Goal: Check status: Verify the current state of an ongoing process or item

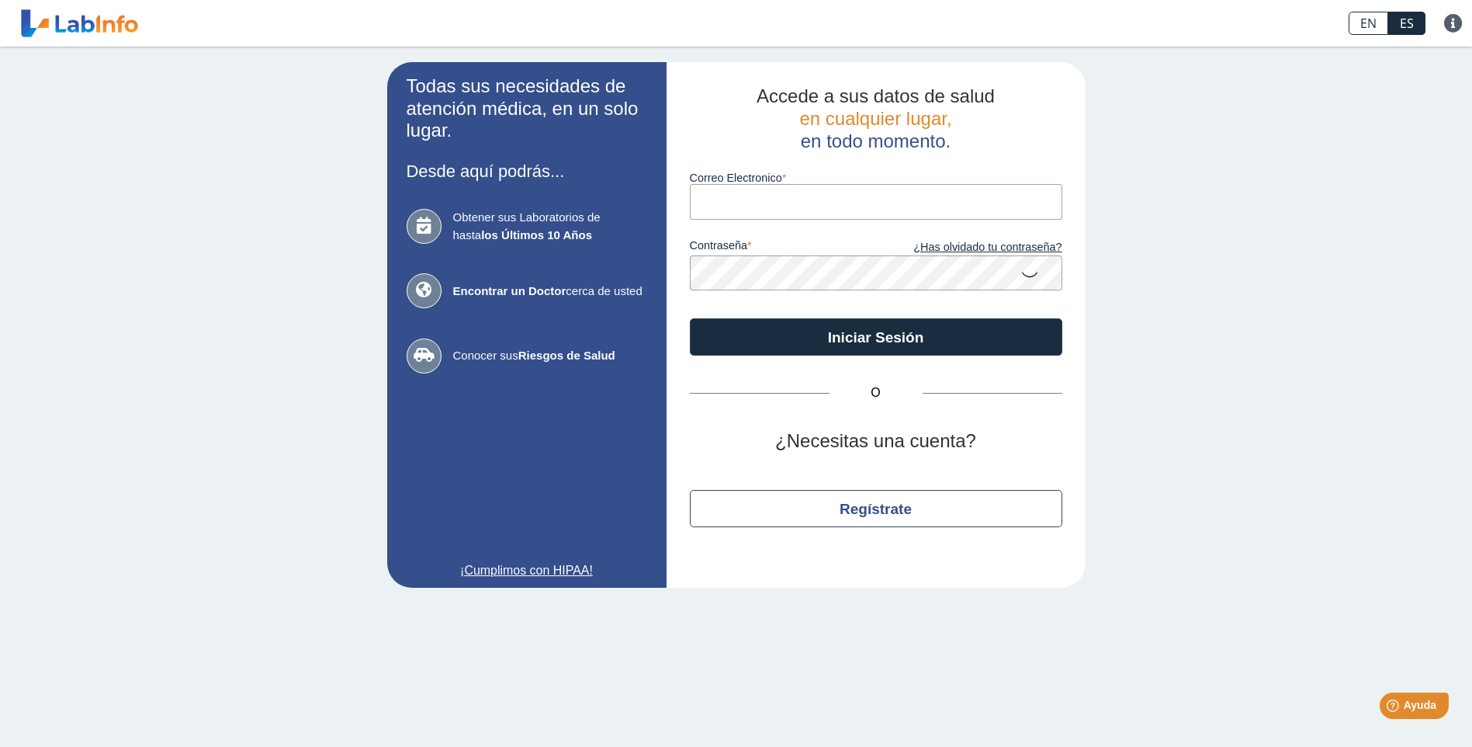
click at [817, 204] on input "Correo Electronico" at bounding box center [876, 201] width 373 height 35
type input "[EMAIL_ADDRESS][DOMAIN_NAME]"
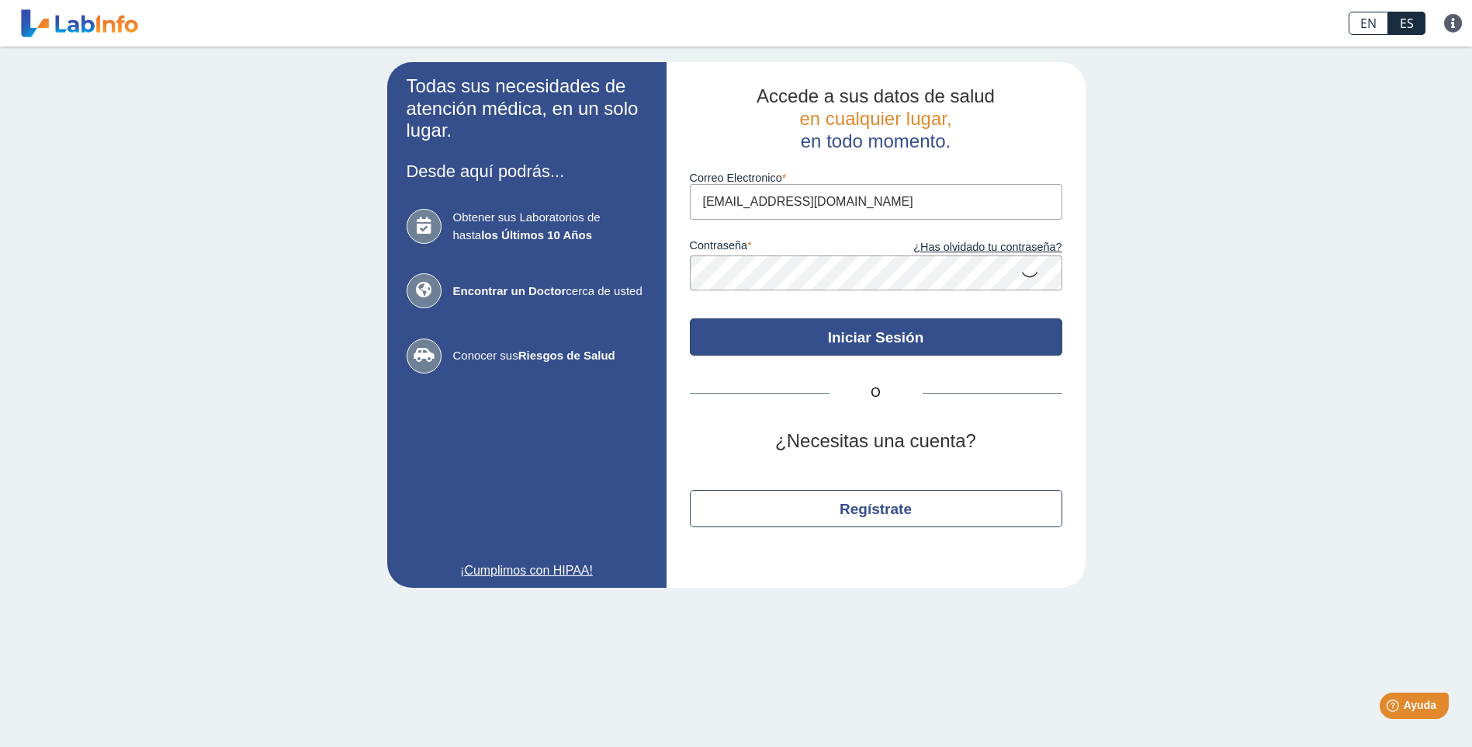
click at [778, 336] on button "Iniciar Sesión" at bounding box center [876, 336] width 373 height 37
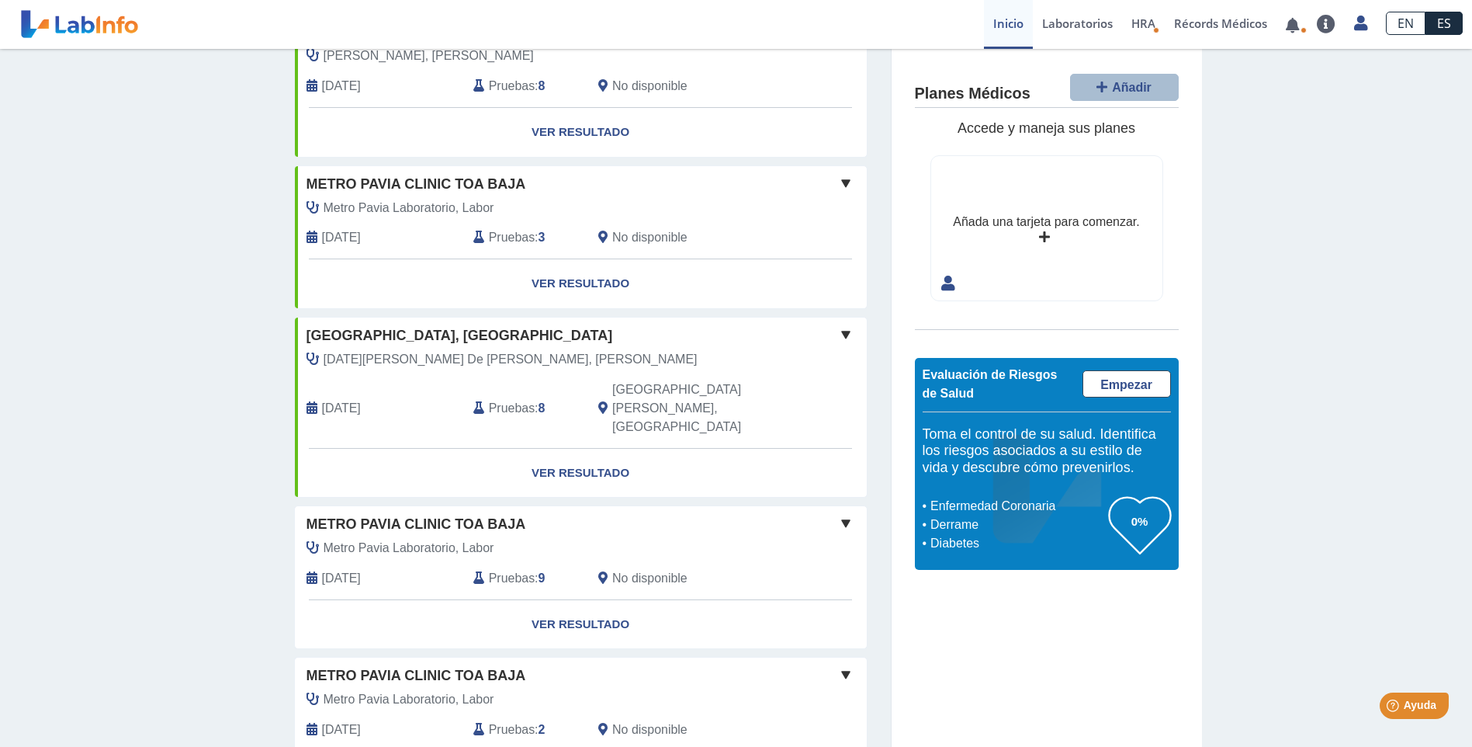
scroll to position [233, 0]
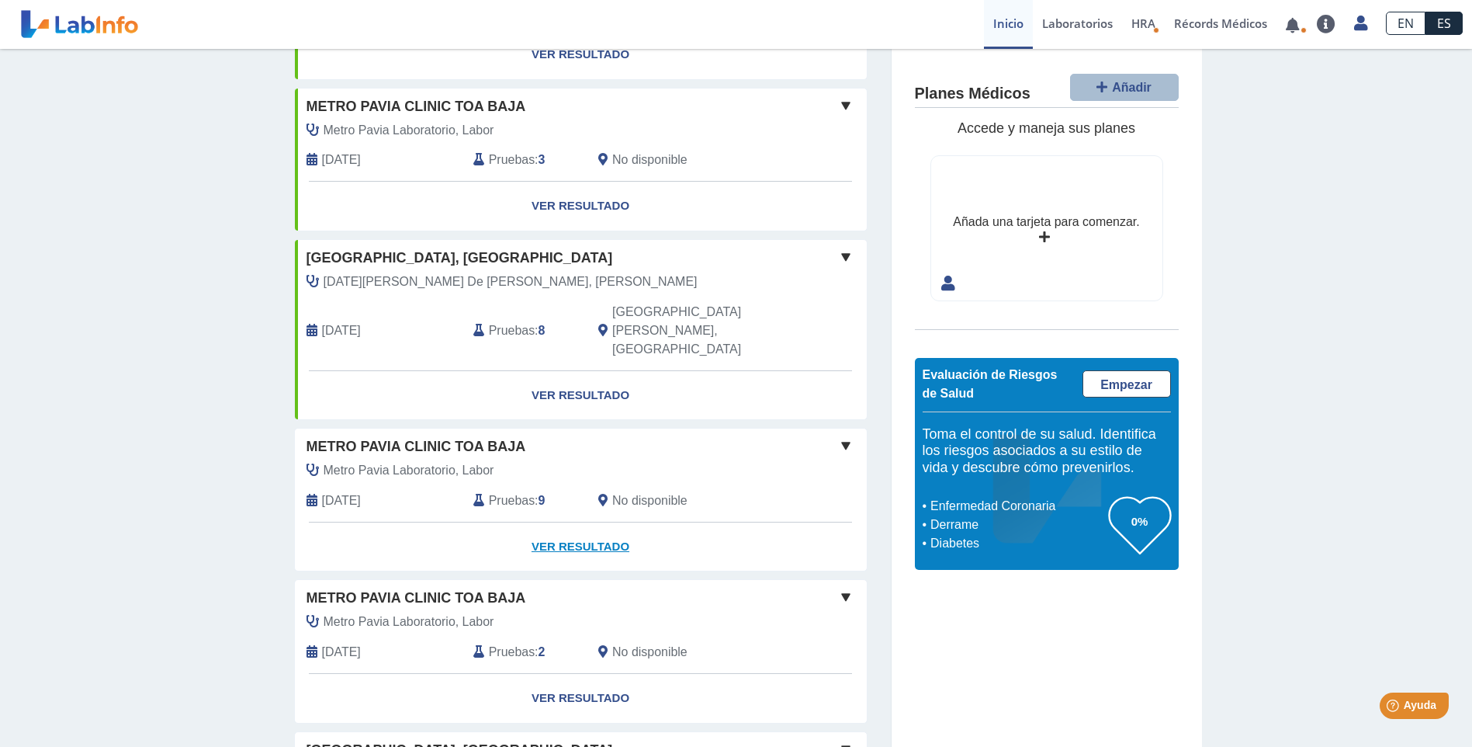
click at [576, 522] on link "Ver Resultado" at bounding box center [581, 546] width 572 height 49
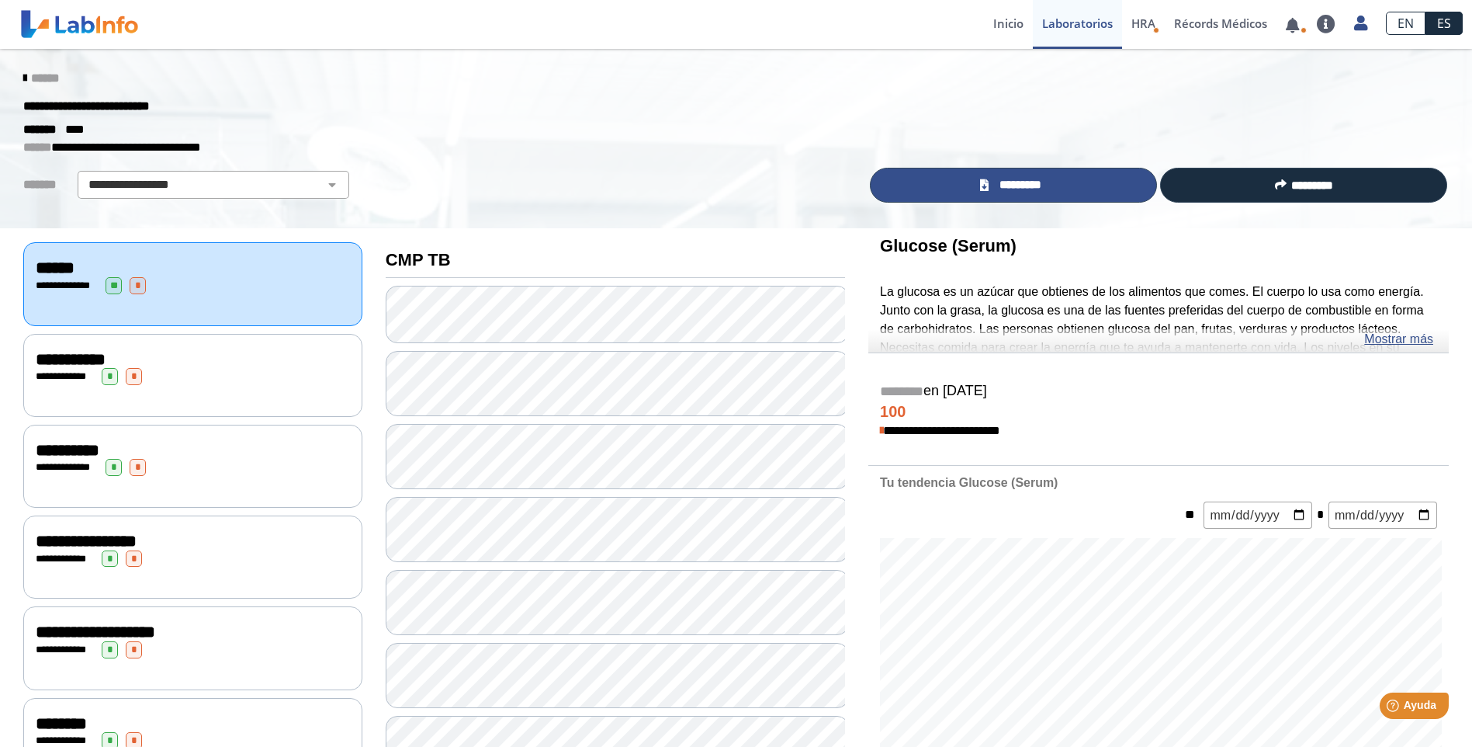
click at [1026, 186] on span "*********" at bounding box center [1021, 185] width 54 height 18
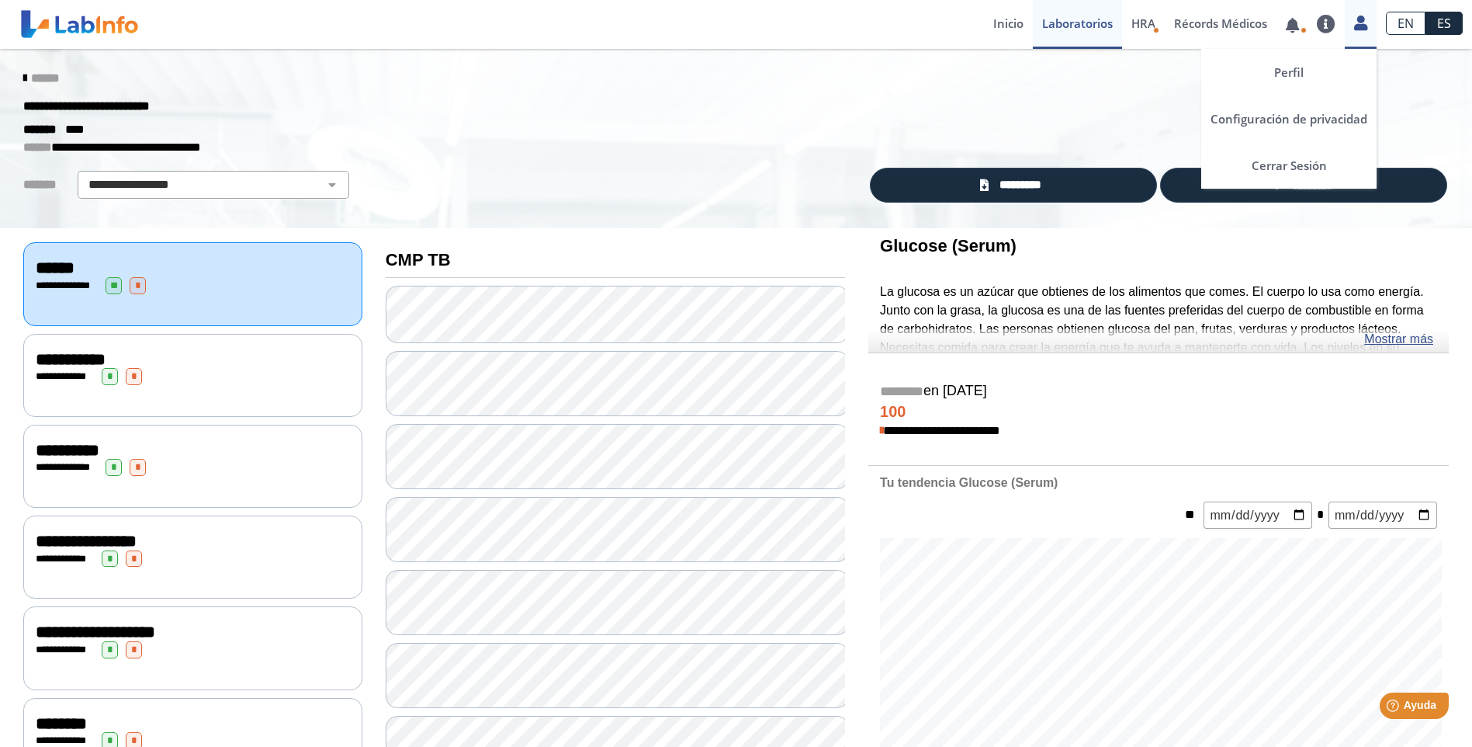
click at [1363, 25] on icon at bounding box center [1360, 23] width 13 height 12
click at [1297, 167] on link "Cerrar Sesión" at bounding box center [1289, 165] width 175 height 47
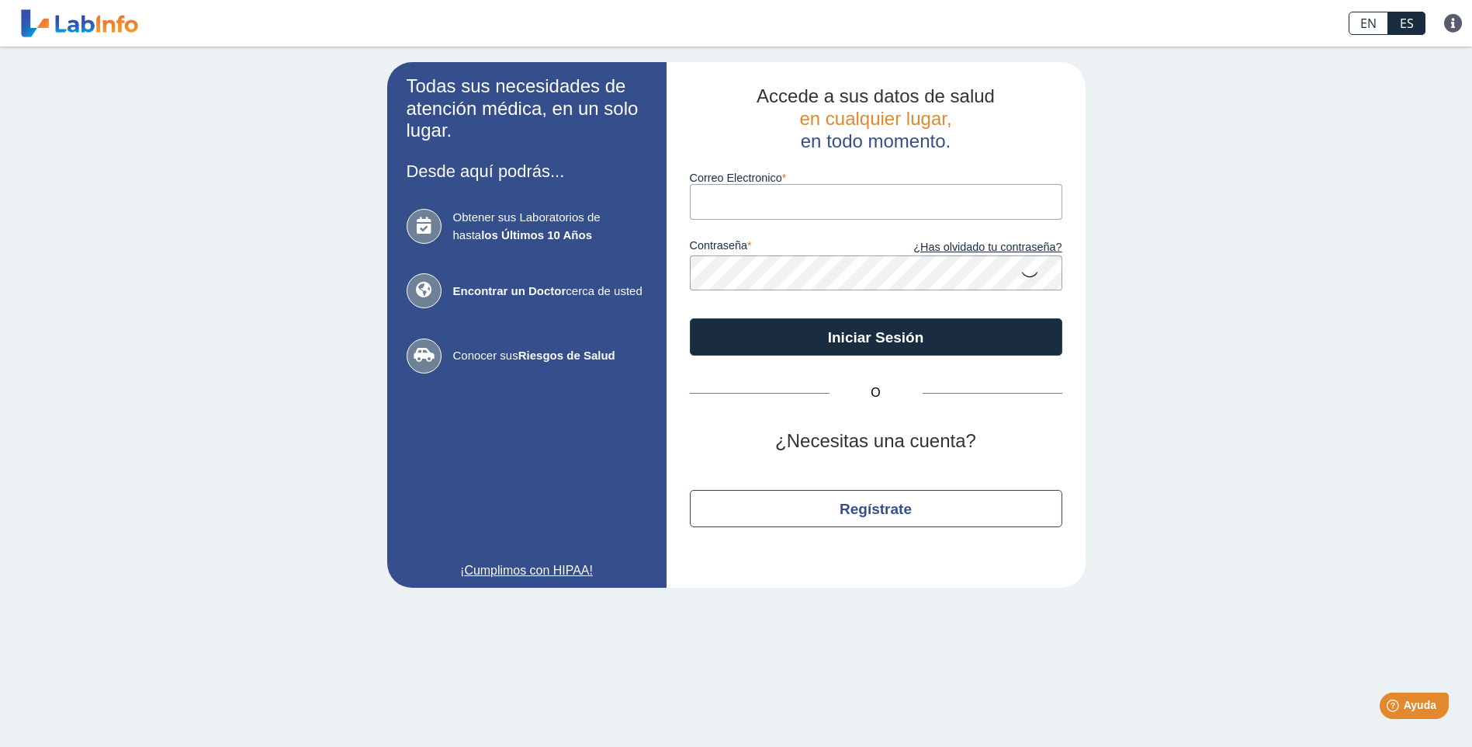
click at [764, 189] on input "Correo Electronico" at bounding box center [876, 201] width 373 height 35
type input "[EMAIL_ADDRESS][DOMAIN_NAME]"
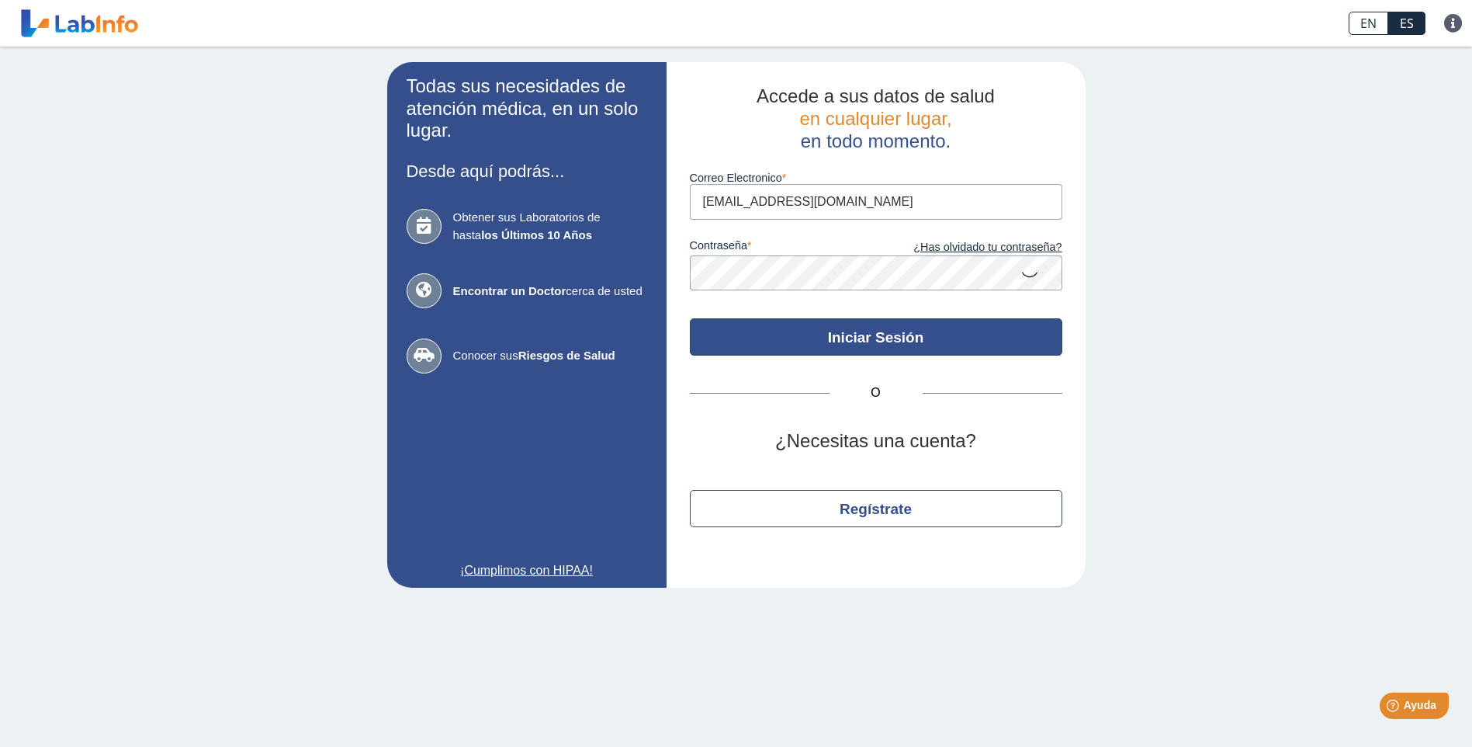
click at [771, 342] on button "Iniciar Sesión" at bounding box center [876, 336] width 373 height 37
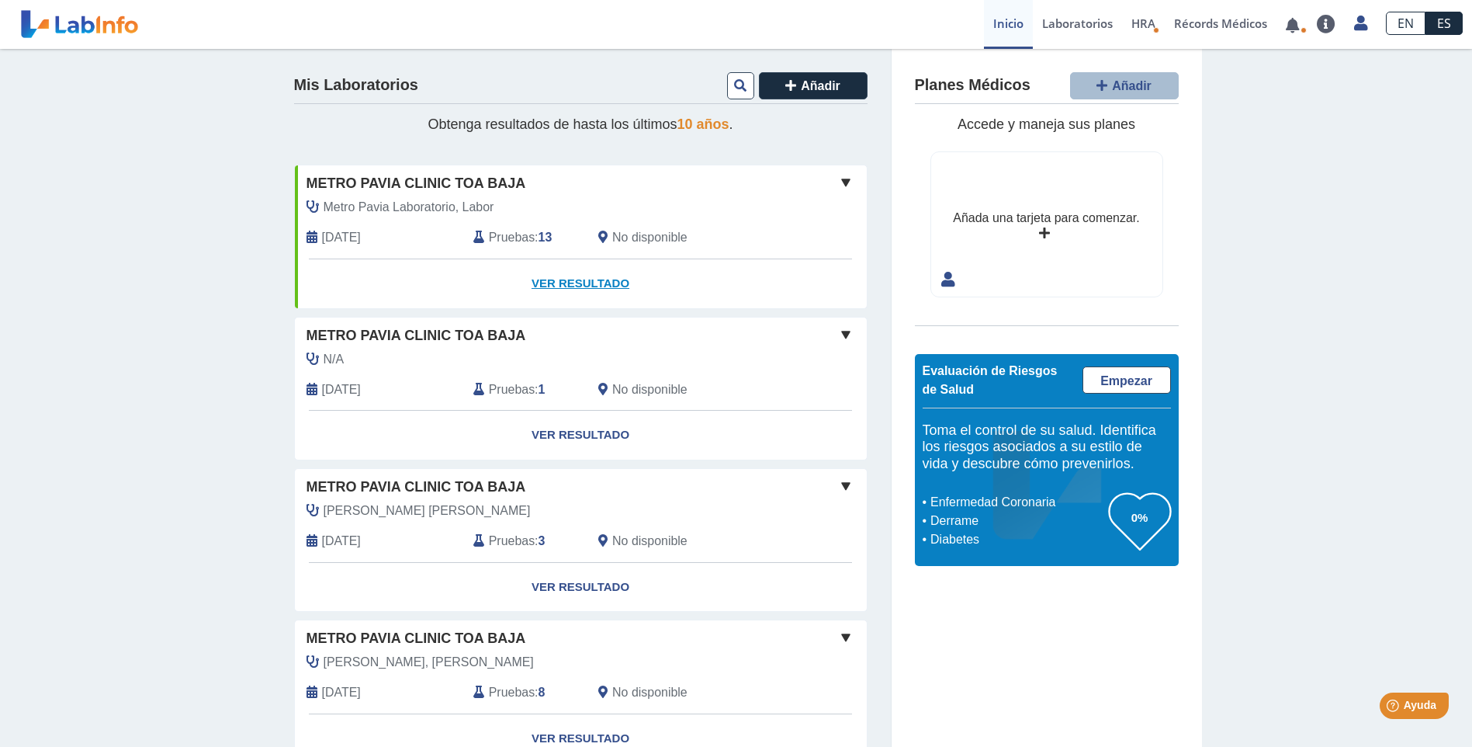
click at [556, 285] on link "Ver Resultado" at bounding box center [581, 283] width 572 height 49
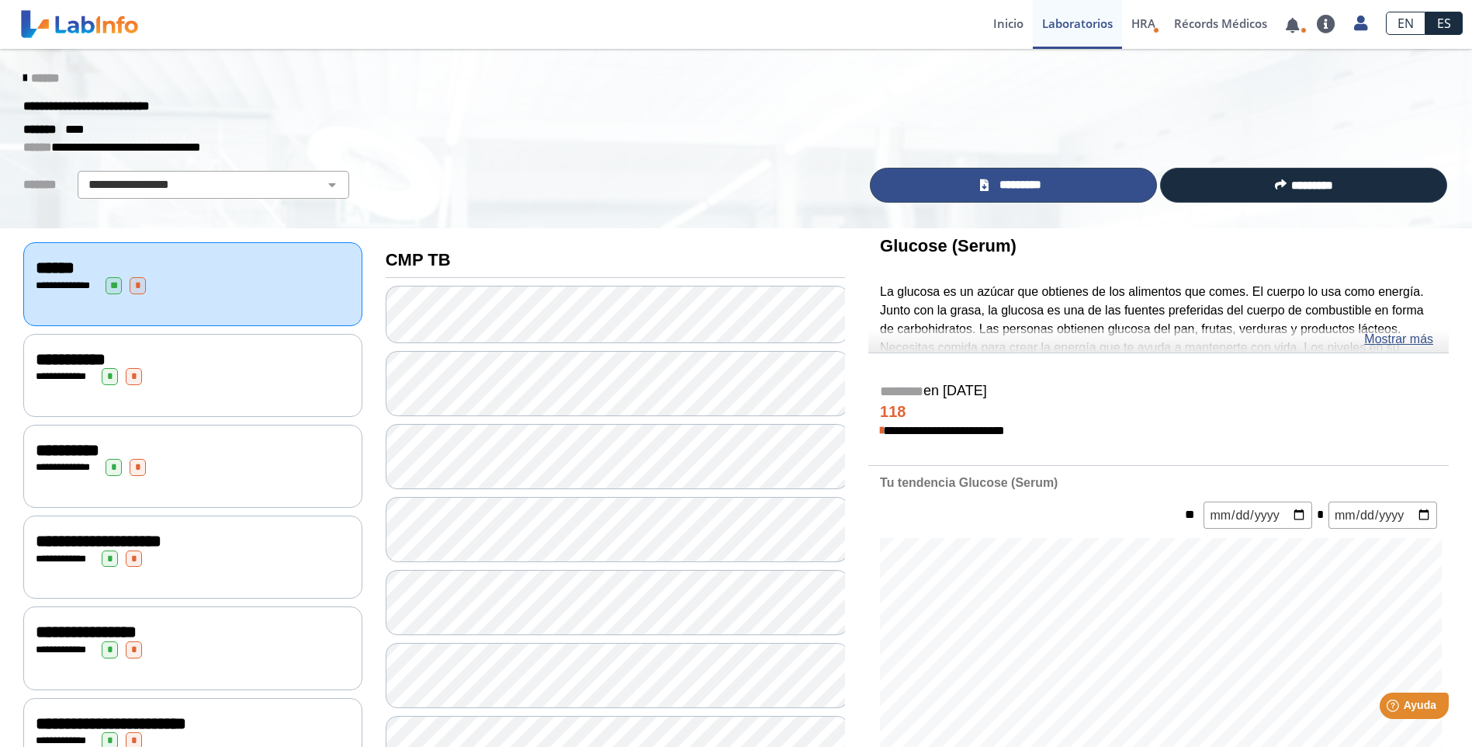
click at [1015, 186] on span "*********" at bounding box center [1021, 185] width 54 height 18
